Goal: Find specific page/section: Find specific page/section

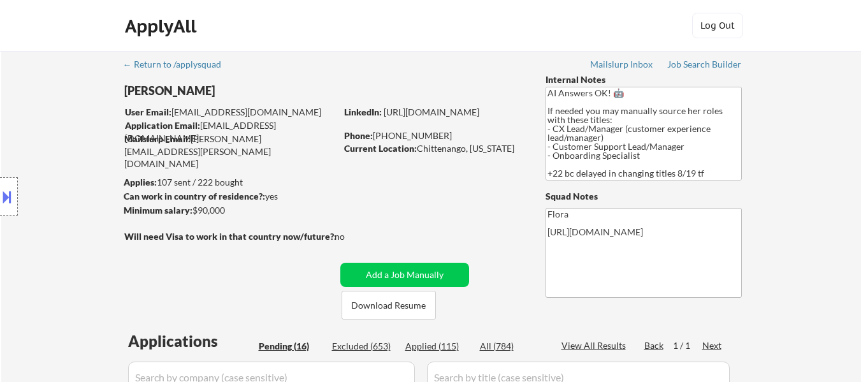
select select ""pending""
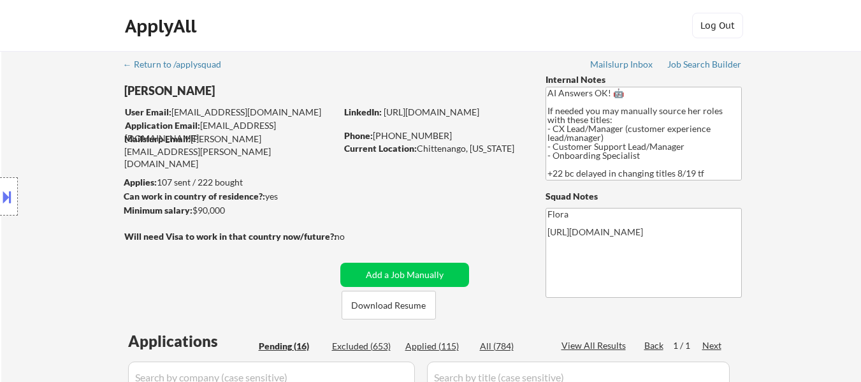
select select ""pending""
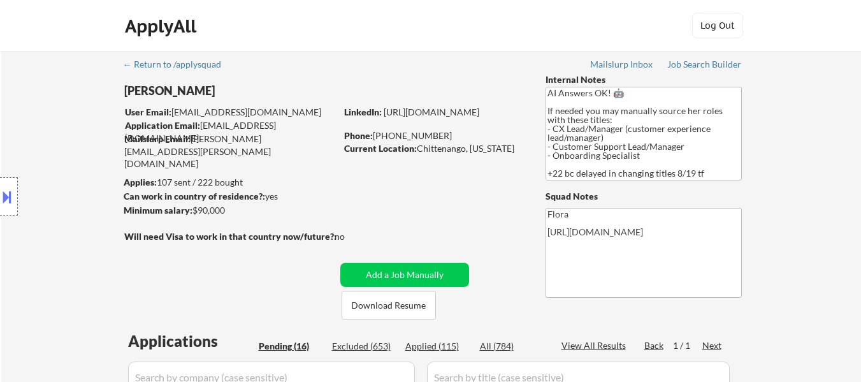
select select ""pending""
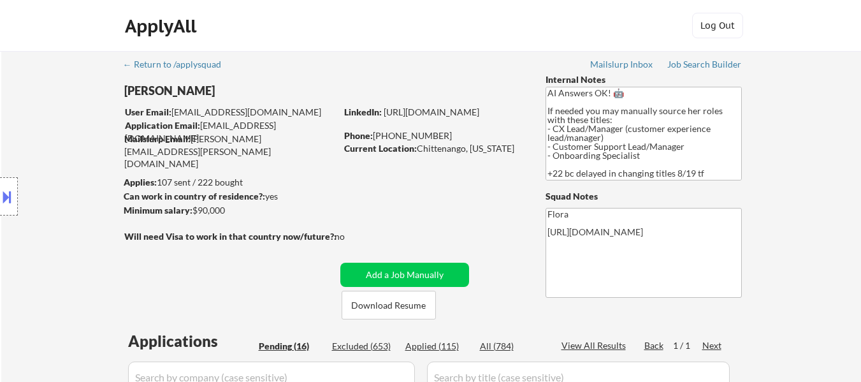
select select ""pending""
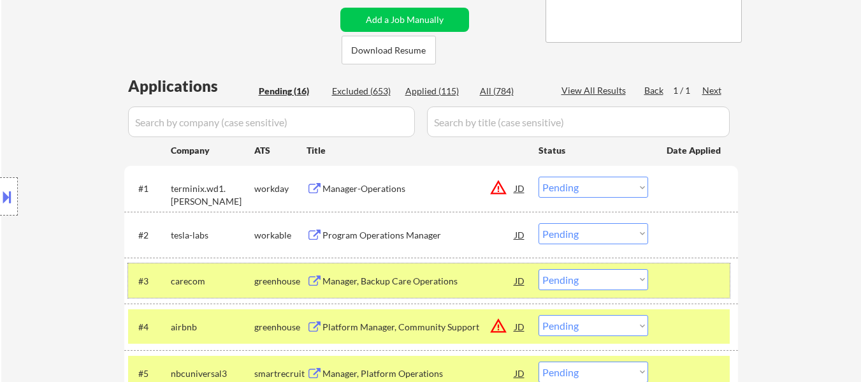
click at [690, 290] on div at bounding box center [695, 280] width 56 height 23
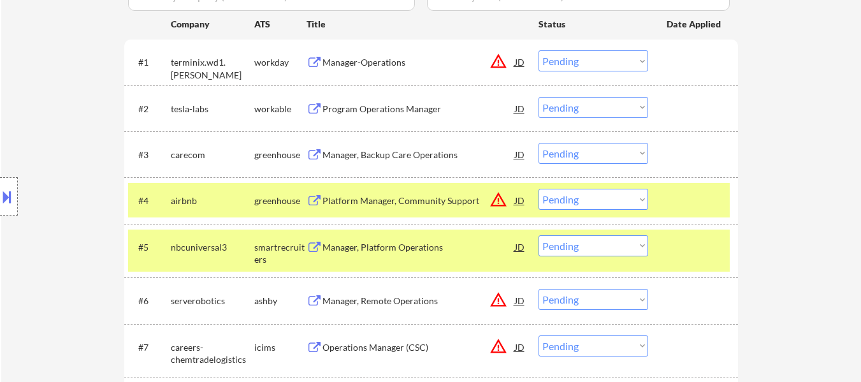
scroll to position [382, 0]
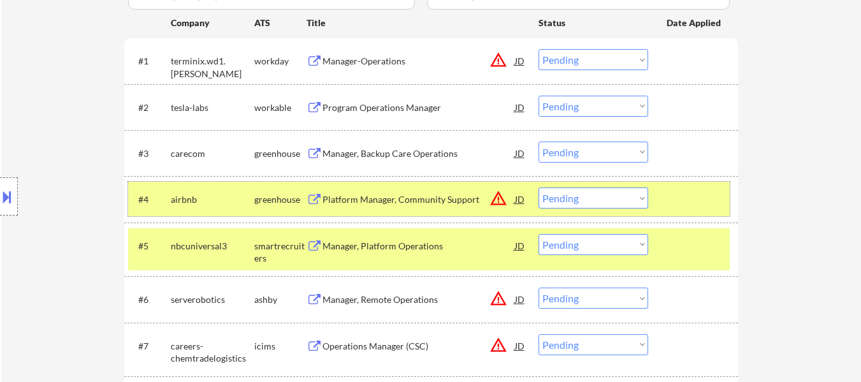
click at [682, 206] on div at bounding box center [695, 198] width 56 height 23
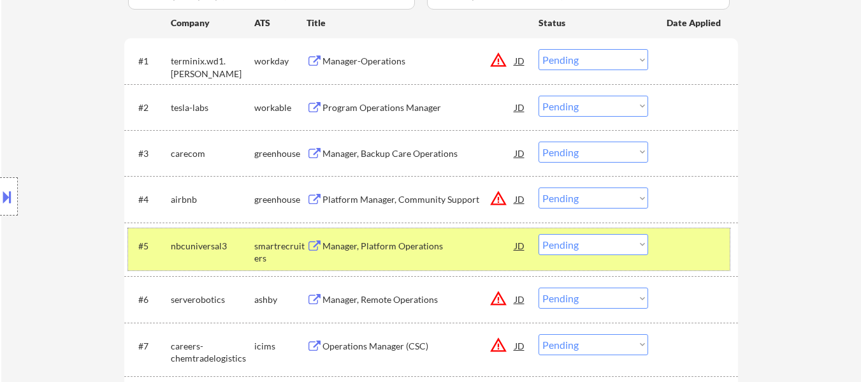
click at [689, 247] on div at bounding box center [695, 245] width 56 height 23
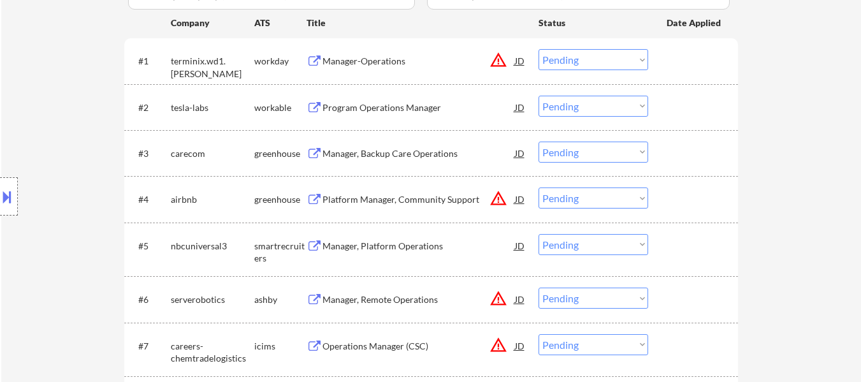
scroll to position [319, 0]
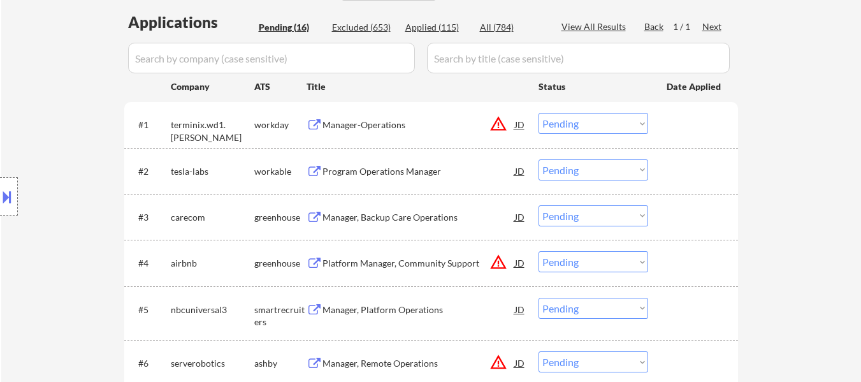
click at [367, 129] on div "Manager-Operations" at bounding box center [419, 125] width 193 height 13
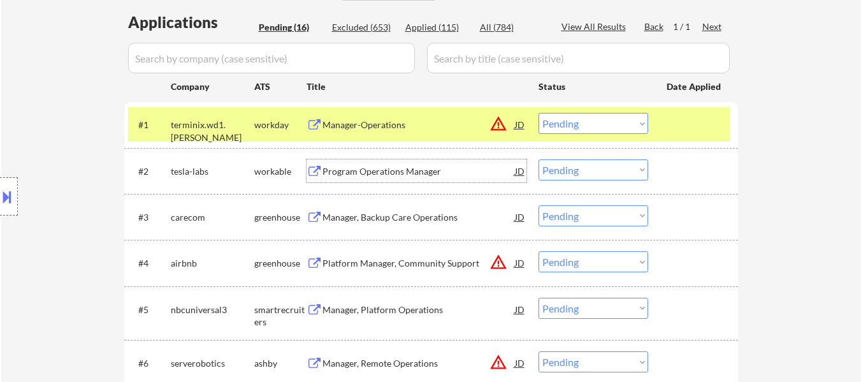
click at [402, 167] on div "Program Operations Manager" at bounding box center [419, 171] width 193 height 13
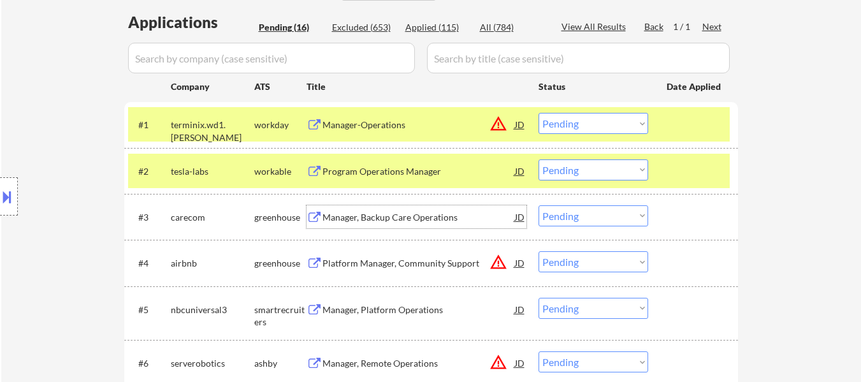
click at [391, 227] on div "Manager, Backup Care Operations" at bounding box center [419, 216] width 193 height 23
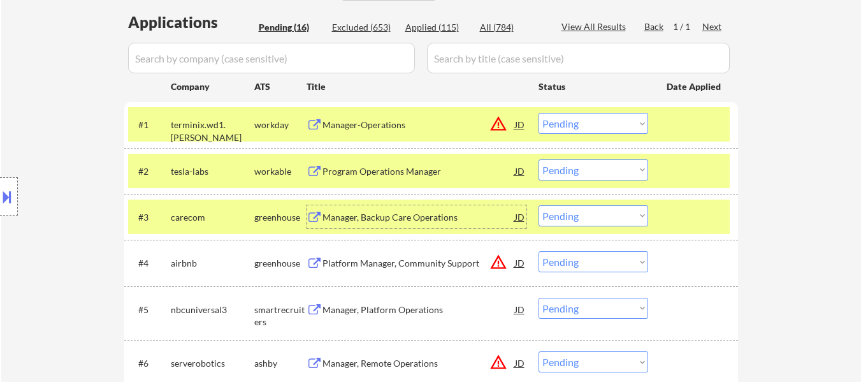
click at [416, 268] on div "Platform Manager, Community Support" at bounding box center [419, 263] width 193 height 13
